Goal: Task Accomplishment & Management: Manage account settings

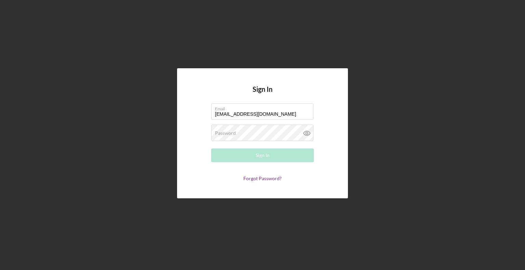
type input "[EMAIL_ADDRESS][DOMAIN_NAME]"
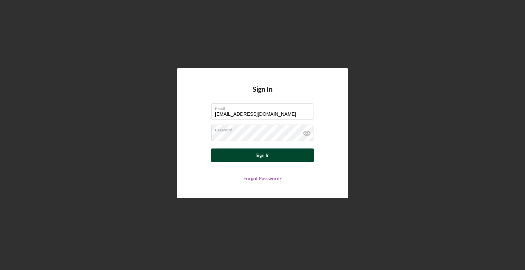
click at [216, 155] on button "Sign In" at bounding box center [262, 156] width 103 height 14
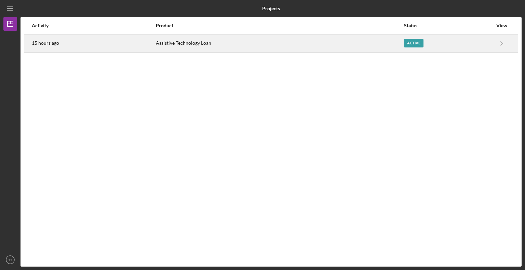
click at [405, 45] on div "Active" at bounding box center [413, 43] width 19 height 9
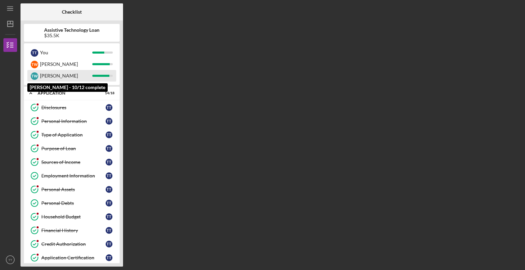
click at [50, 75] on div "[PERSON_NAME]" at bounding box center [66, 76] width 52 height 12
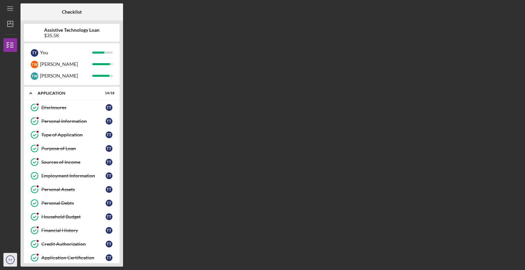
click at [8, 261] on text "TT" at bounding box center [10, 260] width 4 height 4
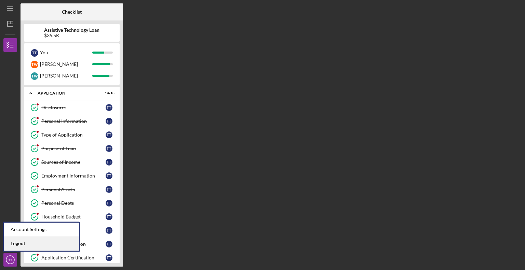
click at [15, 242] on link "Logout" at bounding box center [41, 244] width 75 height 14
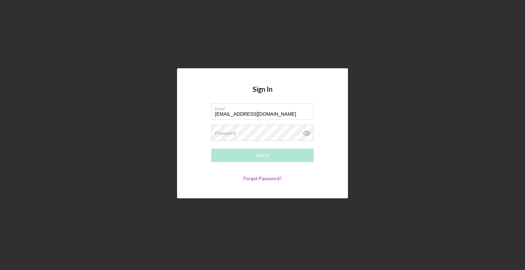
type input "[EMAIL_ADDRESS][DOMAIN_NAME]"
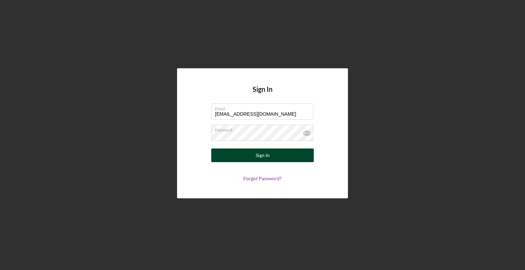
click at [217, 158] on button "Sign In" at bounding box center [262, 156] width 103 height 14
